Goal: Task Accomplishment & Management: Complete application form

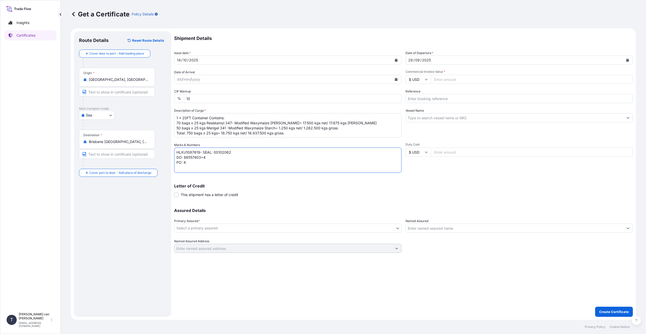
select select "Sea"
type textarea "HLXU1087619- SEAL: 00102062 DO: 86557403+4 PO: 4400627768"
click at [463, 80] on input "Commercial Invoice Value *" at bounding box center [532, 79] width 202 height 9
click at [423, 78] on input "$ USD" at bounding box center [417, 79] width 25 height 9
click at [417, 93] on div "€ EUR" at bounding box center [417, 94] width 21 height 10
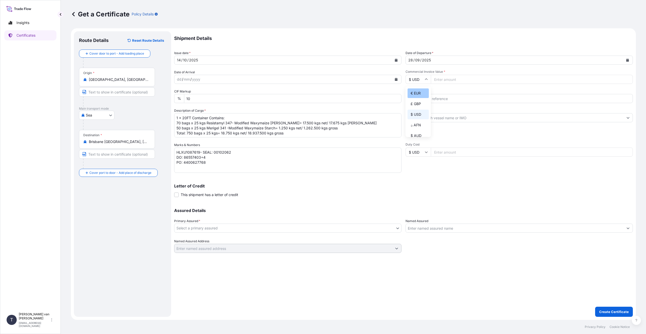
type input "€ EUR"
click at [440, 80] on input "Commercial Invoice Value *" at bounding box center [532, 79] width 202 height 9
type input "21384"
type input "21384.66"
drag, startPoint x: 383, startPoint y: 168, endPoint x: 416, endPoint y: 137, distance: 44.5
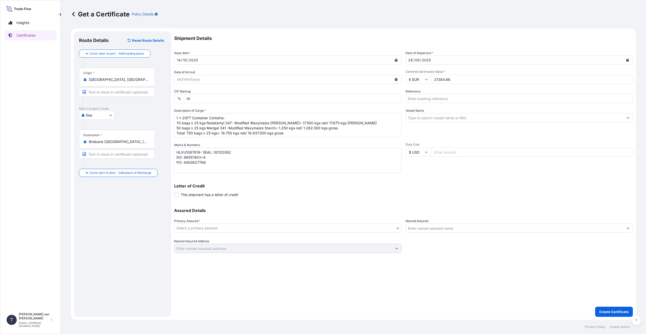
click at [385, 168] on textarea "HLXU1087619- SEAL: 00102062 DO: 86557403+4 PO: 4400627768" at bounding box center [287, 160] width 227 height 25
click at [448, 99] on input "Reference" at bounding box center [518, 98] width 227 height 9
type input "86557403+04"
click at [431, 120] on input "Vessel Name" at bounding box center [514, 117] width 218 height 9
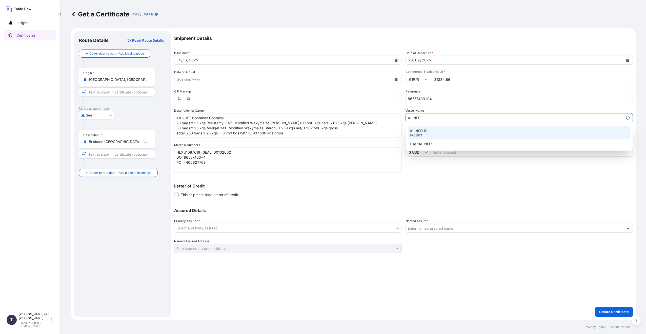
click at [417, 134] on p "9708813" at bounding box center [416, 136] width 12 height 4
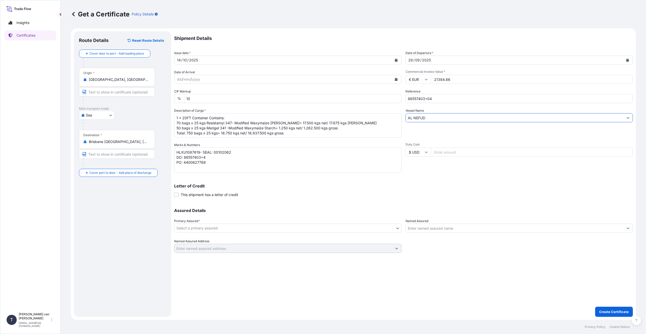
type input "AL NEFUD"
click at [397, 227] on body "450 options available. 15 options available. 7 options available. 1 option avai…" at bounding box center [323, 167] width 646 height 334
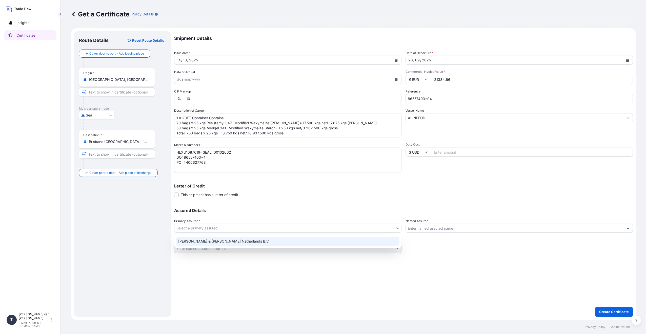
click at [219, 241] on div "[PERSON_NAME] & [PERSON_NAME] Netherlands B.V." at bounding box center [287, 241] width 223 height 9
select select "31666"
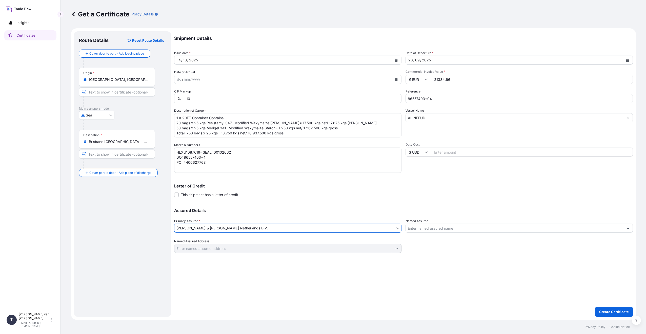
click at [260, 208] on div "Assured Details Primary Assured * [PERSON_NAME] & [PERSON_NAME] Netherlands B.V…" at bounding box center [403, 228] width 458 height 51
click at [136, 239] on div "Route Details Reset Route Details Cover door to port - Add loading place Place …" at bounding box center [122, 174] width 87 height 276
click at [180, 123] on textarea "1 x 20FT Container Contains: 70 bags x 25 kgs Resistamyl 347- Modified Waxymaiz…" at bounding box center [287, 125] width 227 height 24
type textarea "1 x 20FT Container Contains: 700 bags x 25 kgs Resistamyl 347- Modified Waxymai…"
click at [227, 168] on textarea "HLXU1087619- SEAL: 00102062 DO: 86557403+4 PO: 4400627768" at bounding box center [287, 160] width 227 height 25
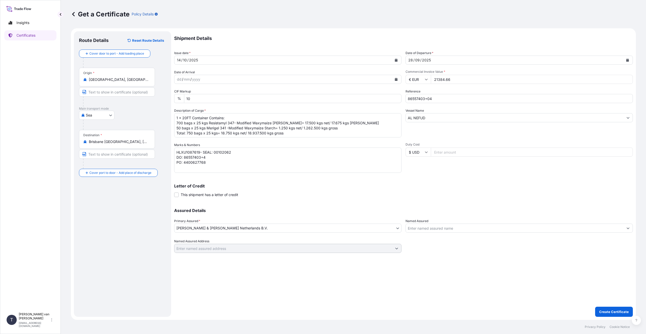
click at [229, 207] on div "Assured Details Primary Assured * [PERSON_NAME] & [PERSON_NAME] Netherlands B.V…" at bounding box center [403, 228] width 458 height 51
click at [142, 218] on div "Route Details Reset Route Details Cover door to port - Add loading place Place …" at bounding box center [122, 174] width 87 height 276
click at [612, 313] on p "Create Certificate" at bounding box center [614, 312] width 30 height 5
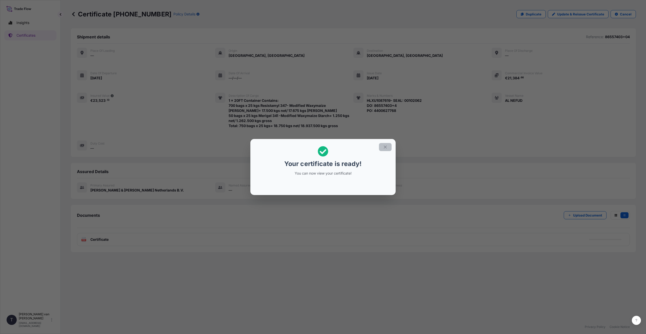
click at [388, 144] on button "button" at bounding box center [385, 147] width 13 height 8
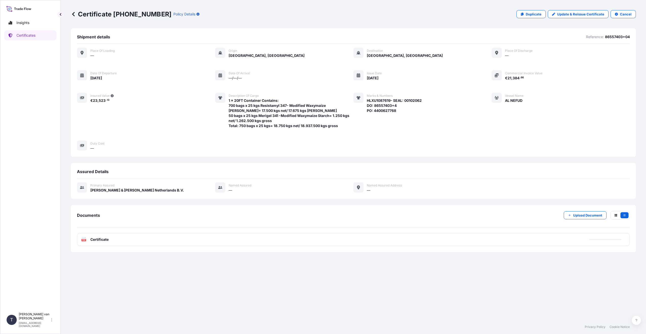
click at [103, 240] on span "Certificate" at bounding box center [99, 239] width 18 height 5
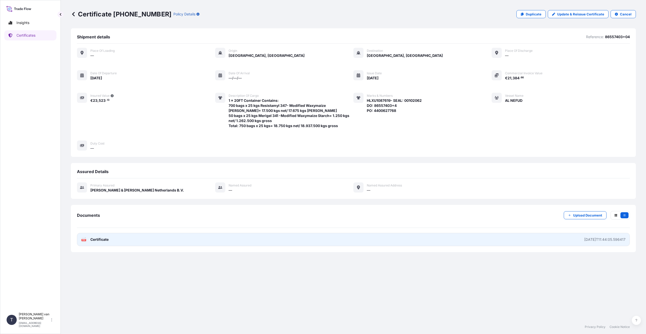
click at [103, 237] on link "PDF Certificate [DATE]T11:44:05.596417" at bounding box center [353, 239] width 552 height 13
